Goal: Task Accomplishment & Management: Use online tool/utility

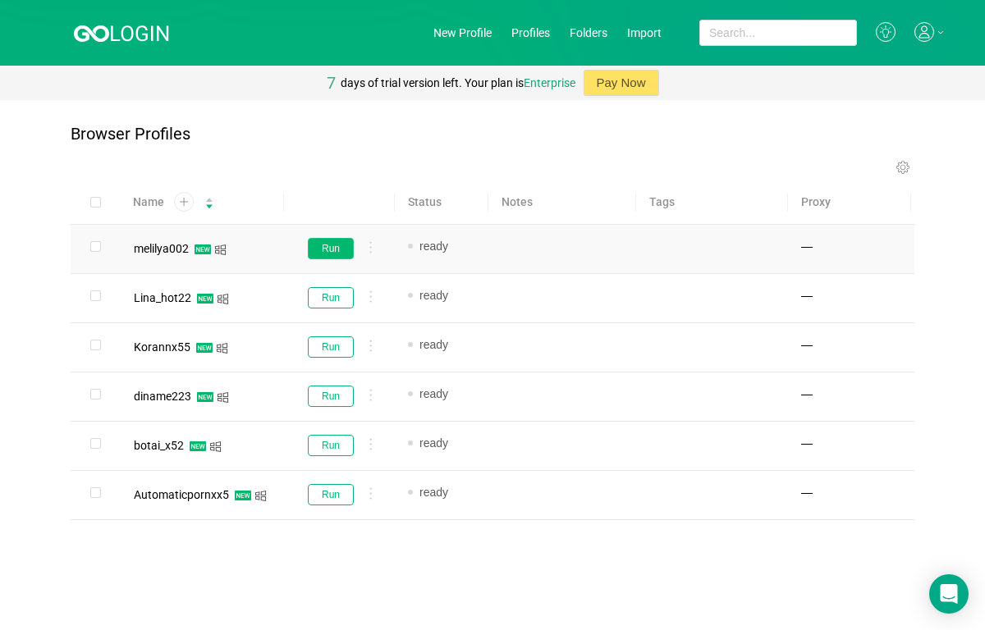
click at [332, 246] on button "Run" at bounding box center [331, 248] width 46 height 21
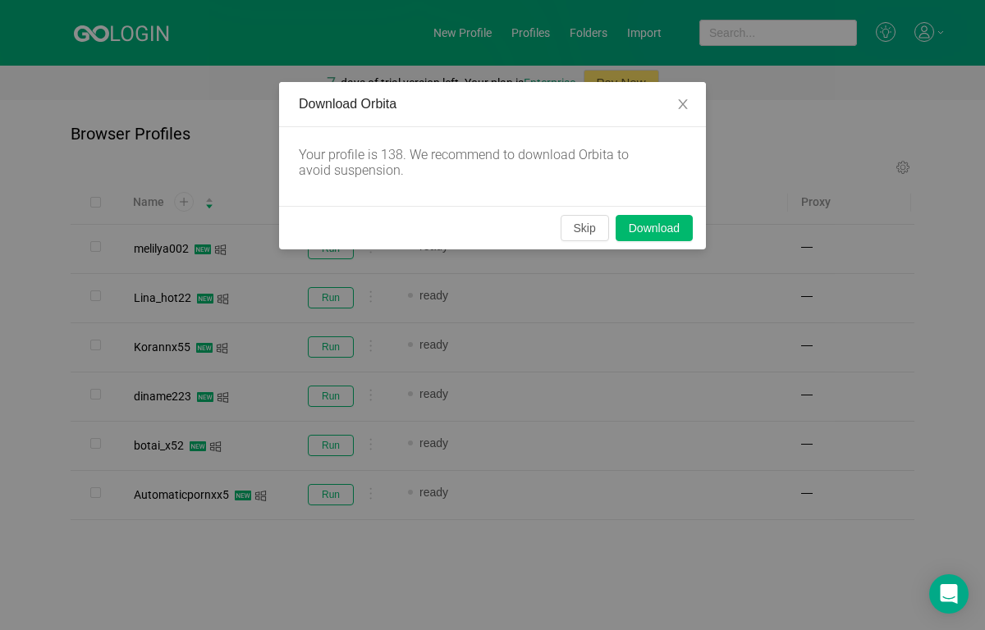
click at [608, 220] on div "Skip Download" at bounding box center [492, 227] width 427 height 43
click at [590, 226] on button "Skip" at bounding box center [585, 228] width 48 height 26
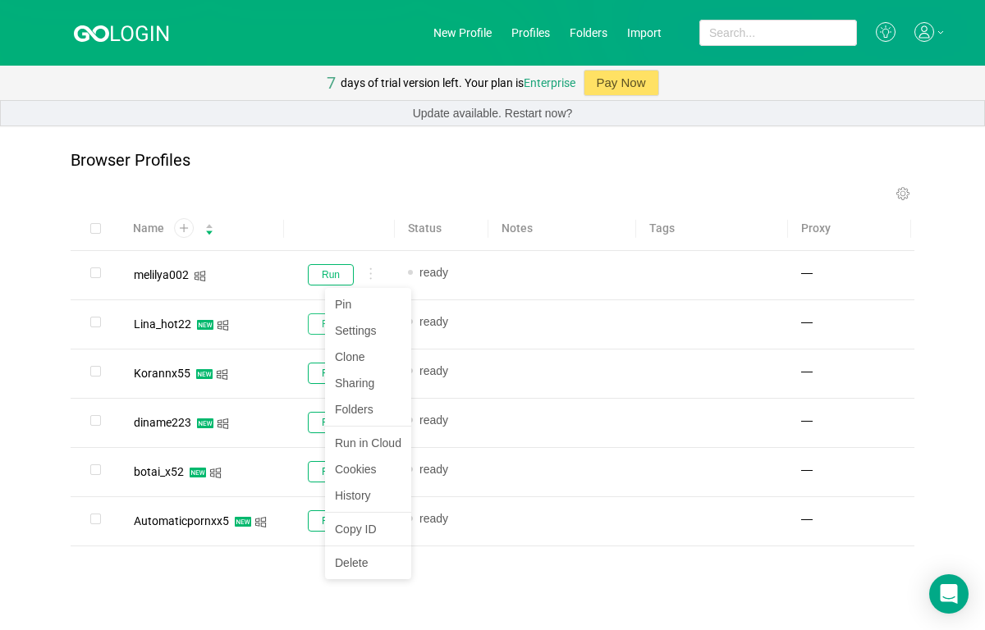
click at [318, 322] on button "Run" at bounding box center [331, 323] width 46 height 21
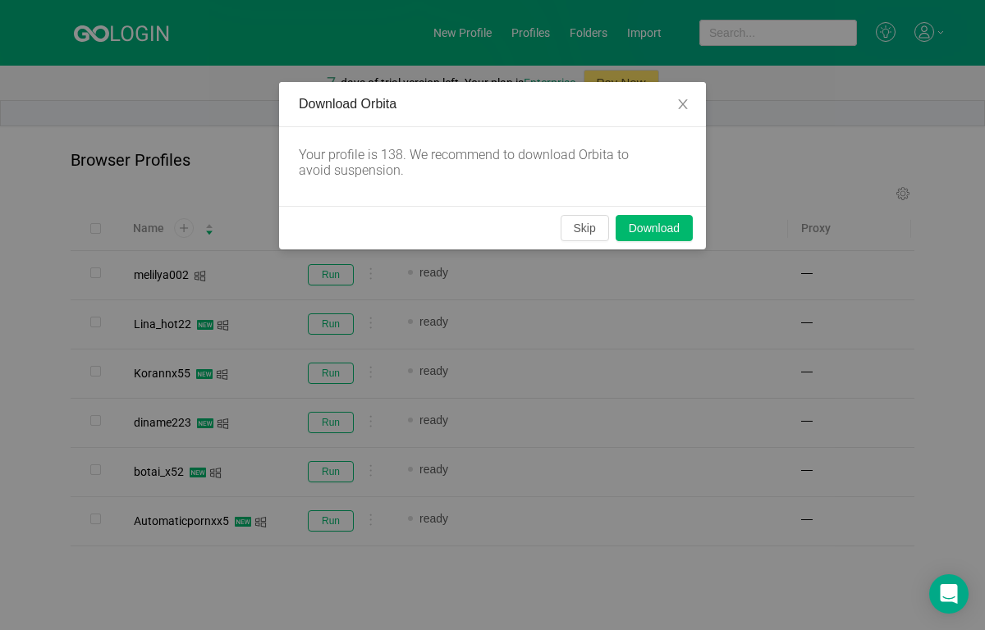
click at [336, 323] on div "Download Orbita Your profile is 138. We recommend to download Orbita to avoid s…" at bounding box center [492, 315] width 985 height 630
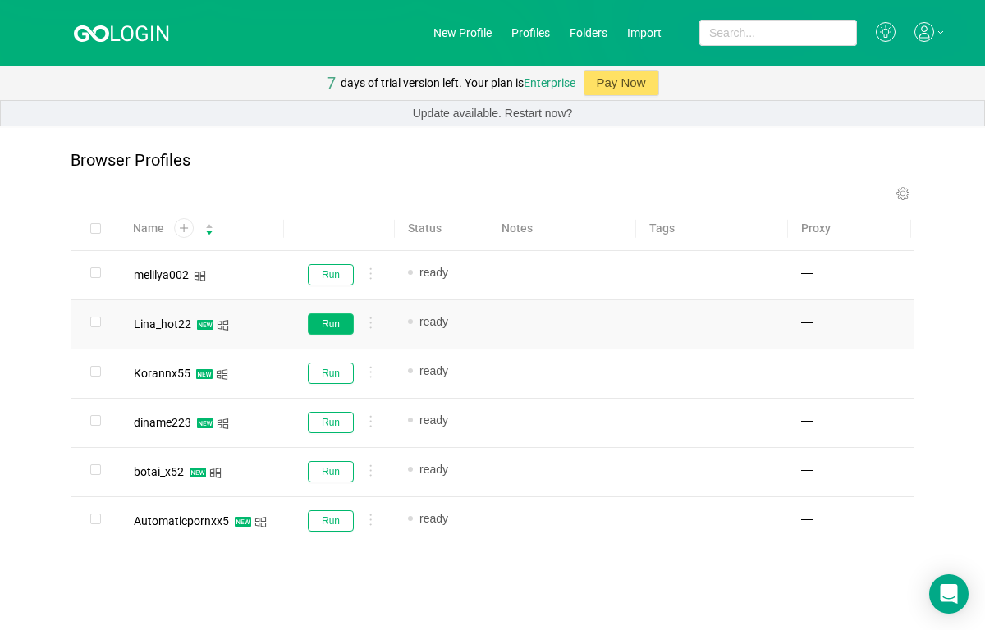
click at [336, 321] on button "Run" at bounding box center [331, 323] width 46 height 21
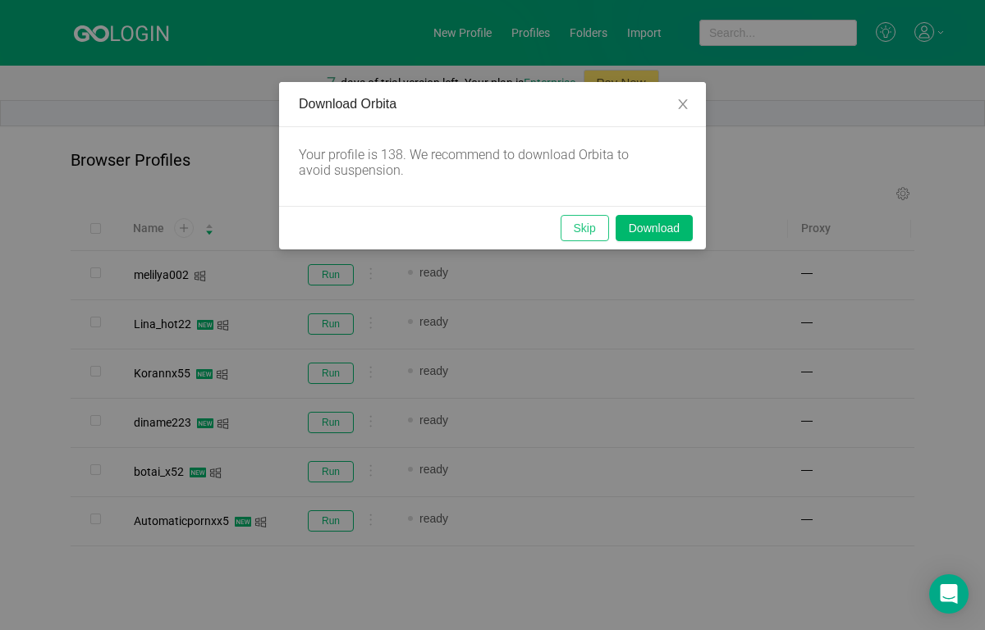
click at [578, 235] on button "Skip" at bounding box center [585, 228] width 48 height 26
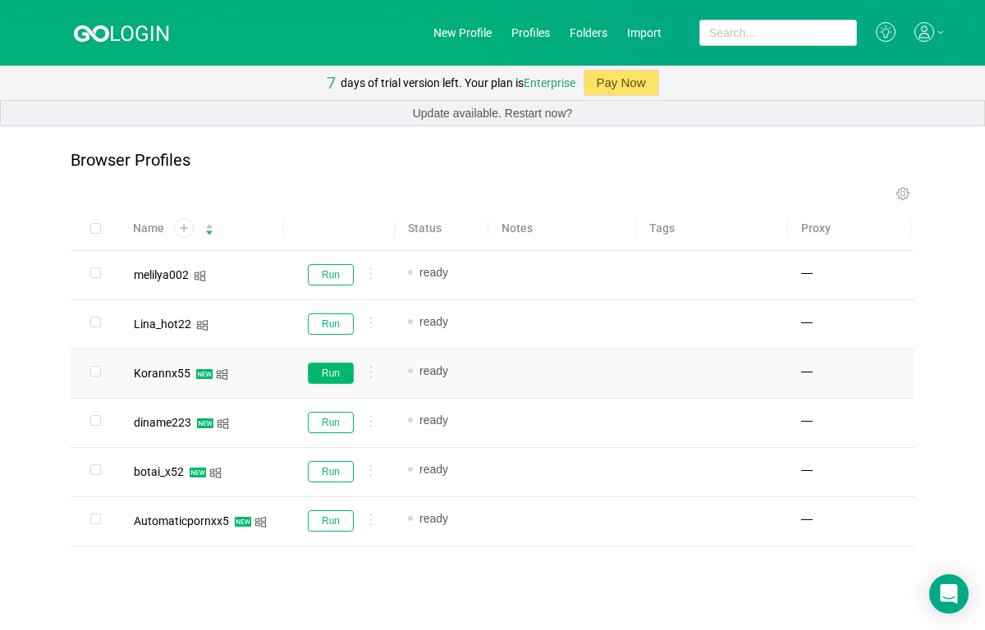
click at [311, 374] on button "Run" at bounding box center [331, 373] width 46 height 21
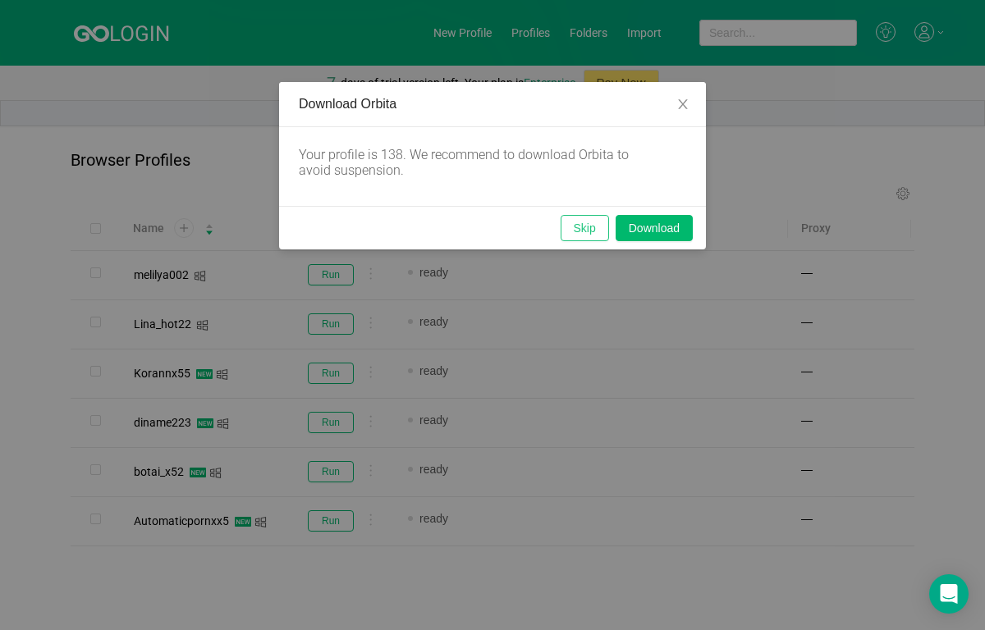
click at [583, 236] on button "Skip" at bounding box center [585, 228] width 48 height 26
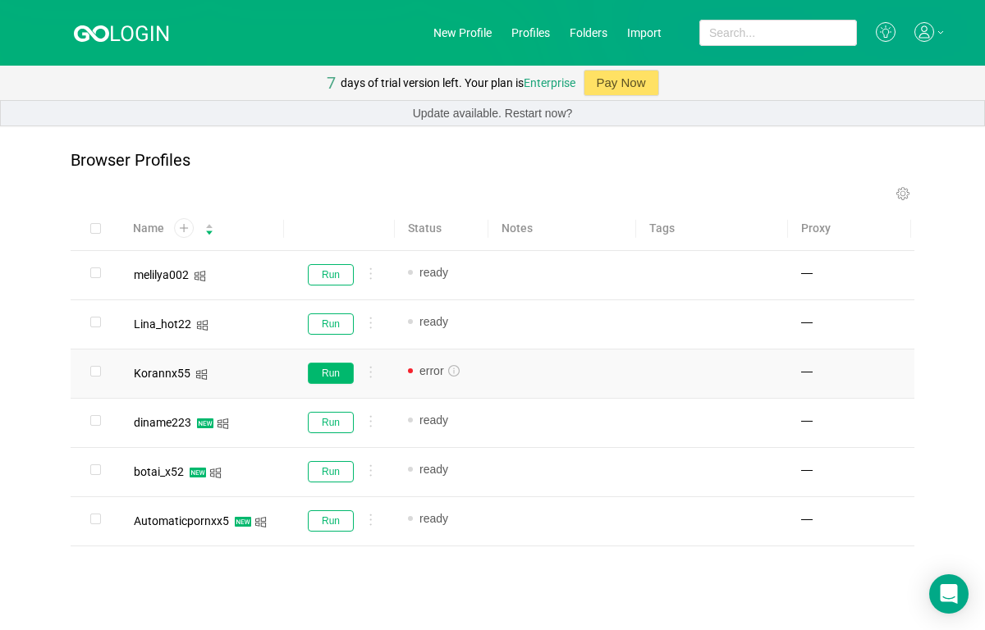
click at [316, 369] on button "Run" at bounding box center [331, 373] width 46 height 21
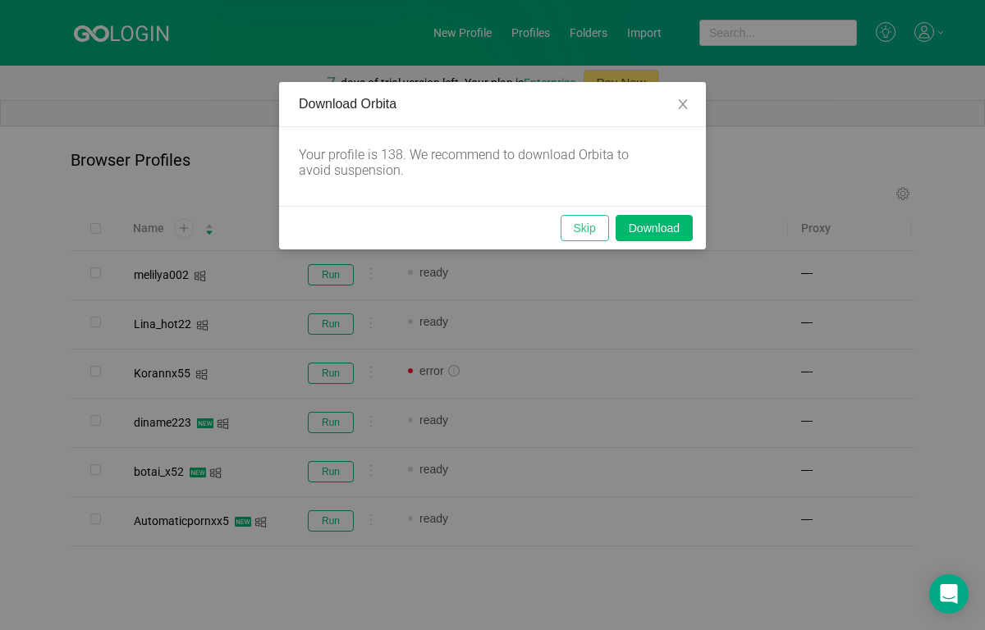
click at [581, 223] on button "Skip" at bounding box center [585, 228] width 48 height 26
